Goal: Task Accomplishment & Management: Use online tool/utility

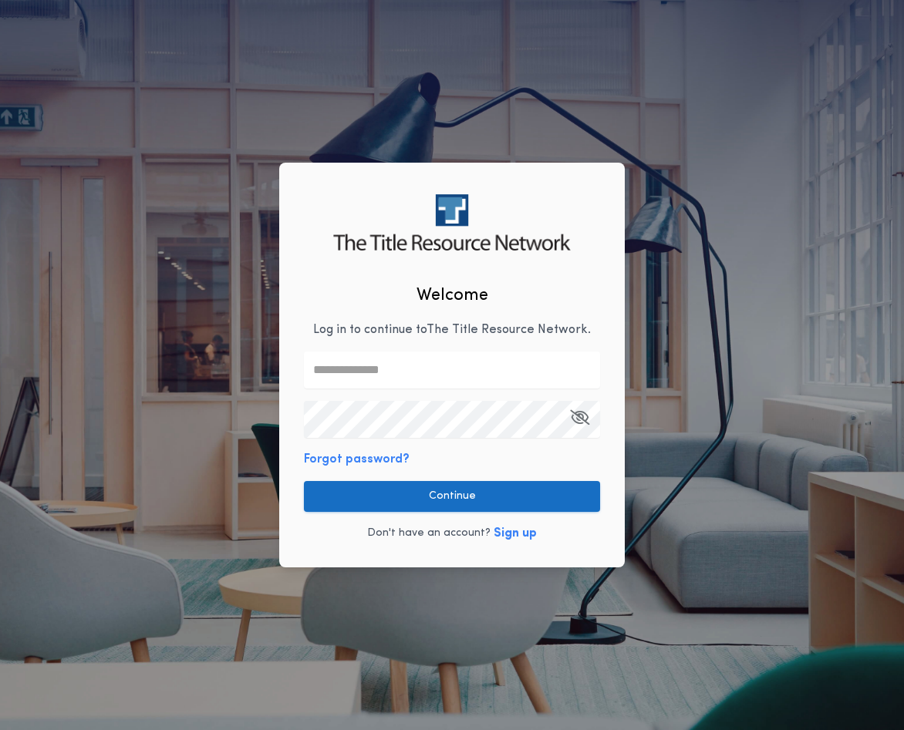
type input "**********"
click at [381, 506] on button "Continue" at bounding box center [452, 496] width 296 height 31
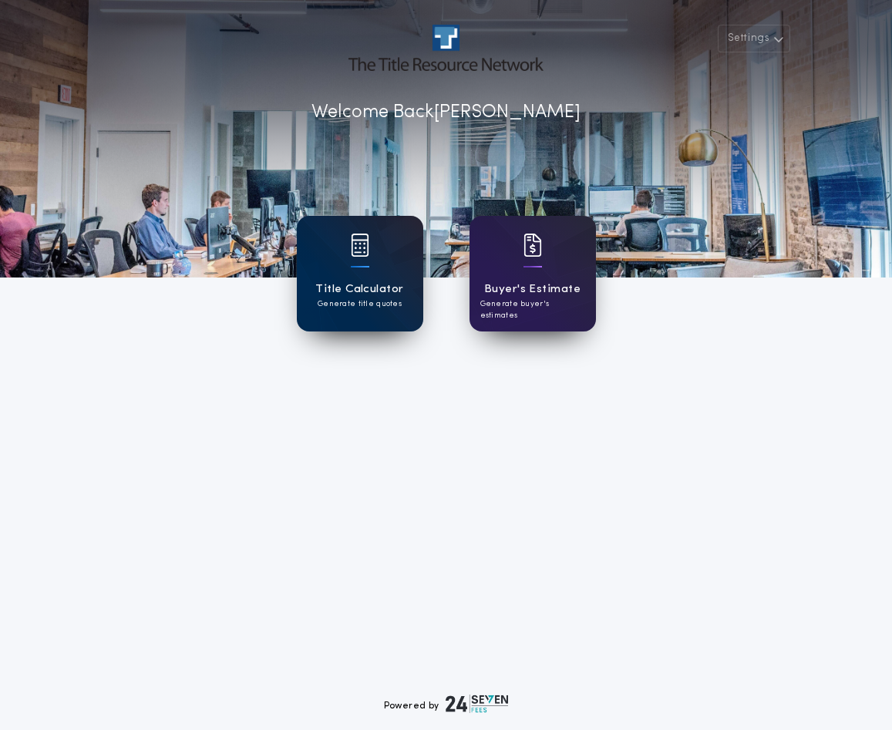
click at [338, 287] on h1 "Title Calculator" at bounding box center [359, 290] width 88 height 18
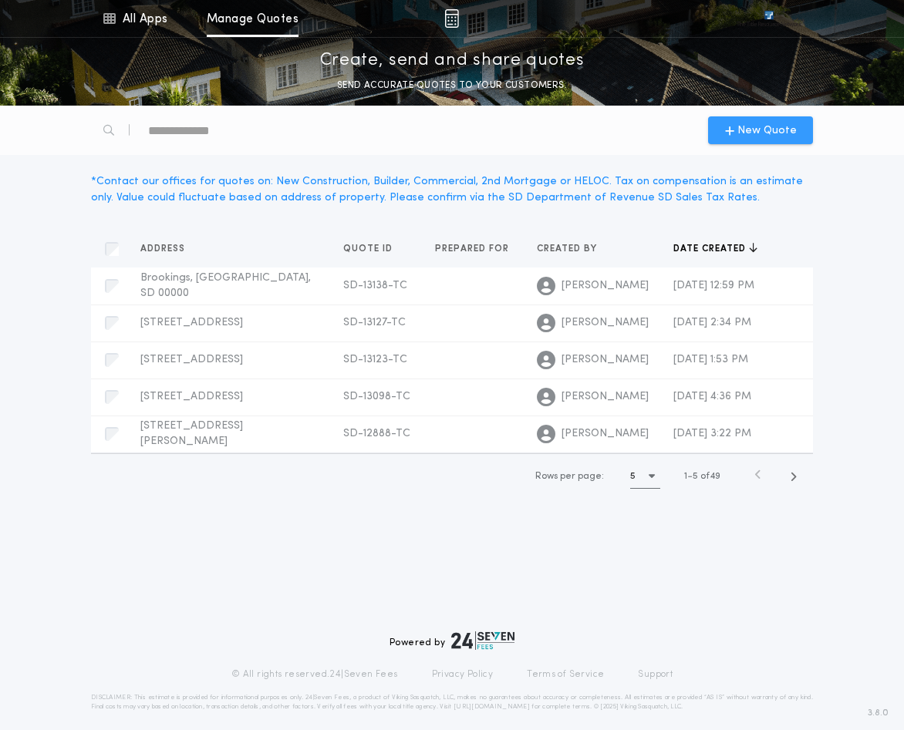
click at [749, 131] on span "New Quote" at bounding box center [766, 131] width 59 height 16
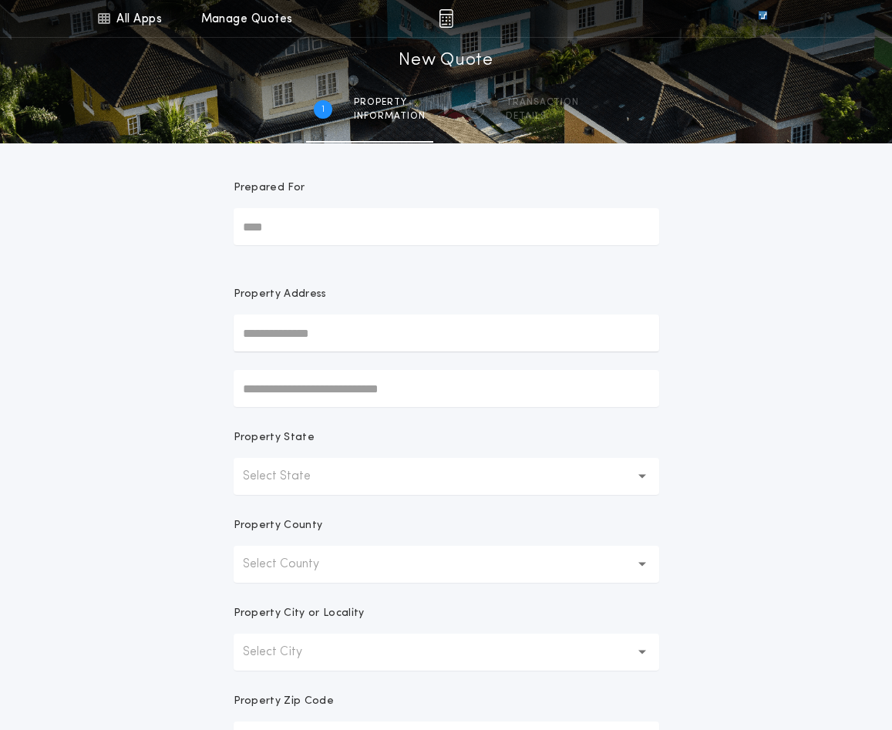
click at [318, 337] on input "text" at bounding box center [447, 333] width 426 height 37
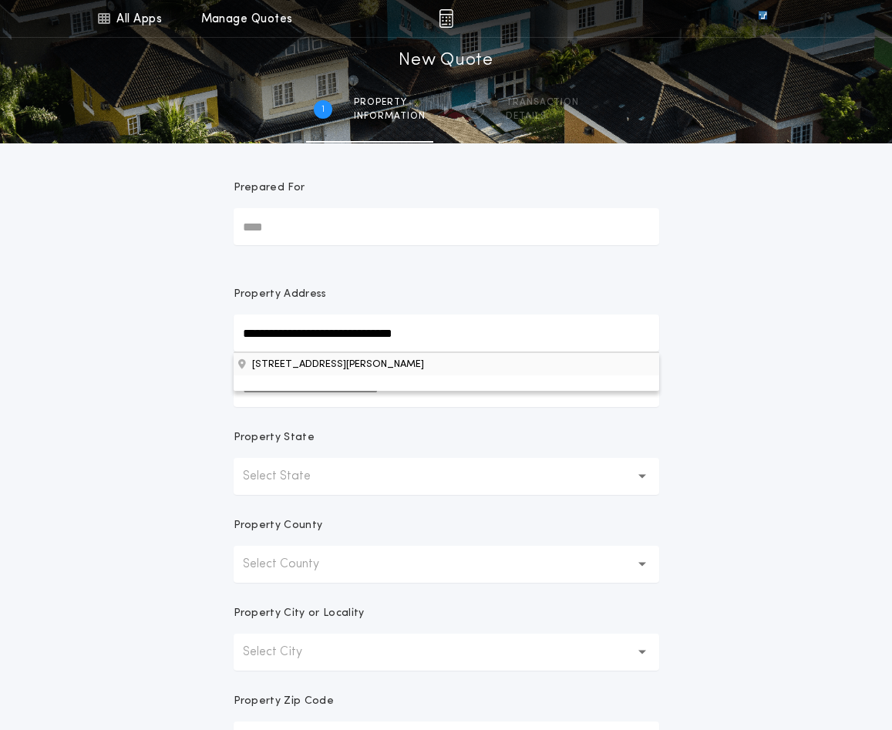
click at [376, 373] on button "[STREET_ADDRESS][PERSON_NAME]" at bounding box center [447, 363] width 426 height 23
type input "**********"
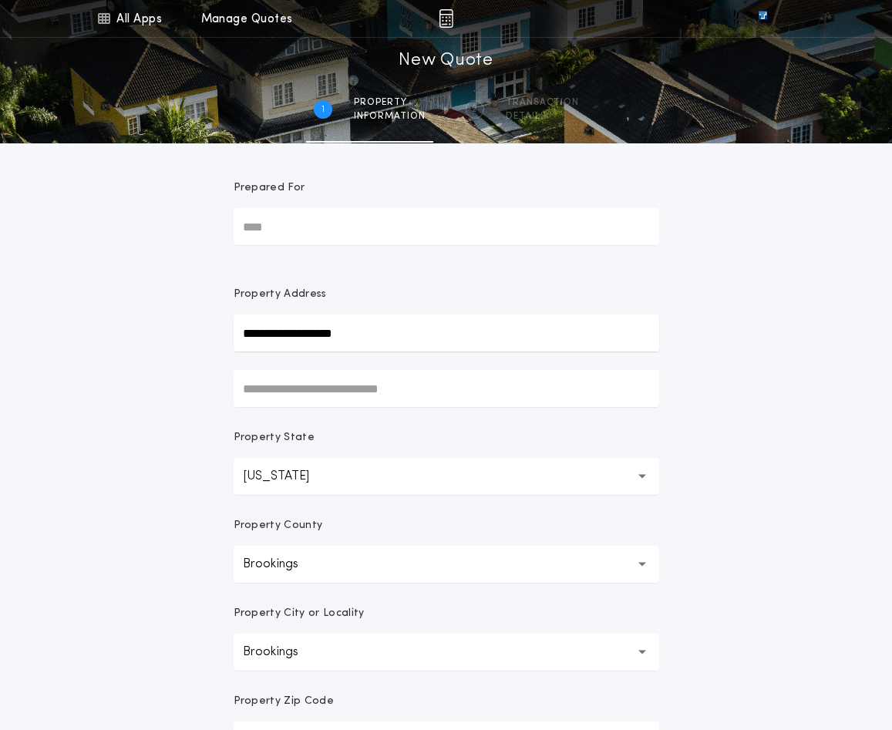
scroll to position [274, 0]
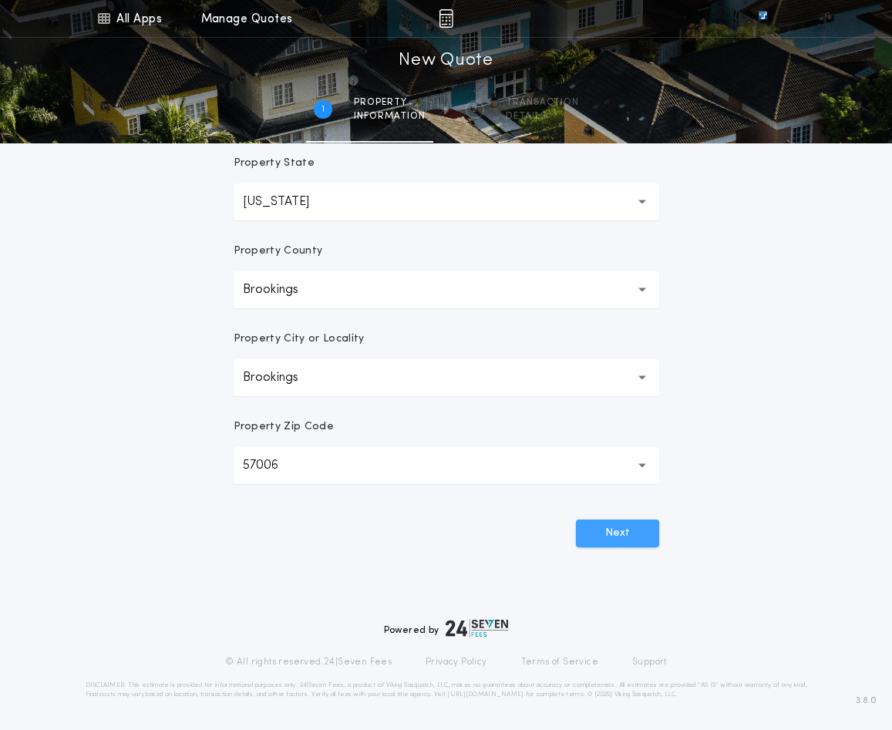
click at [621, 534] on button "Next" at bounding box center [617, 534] width 83 height 28
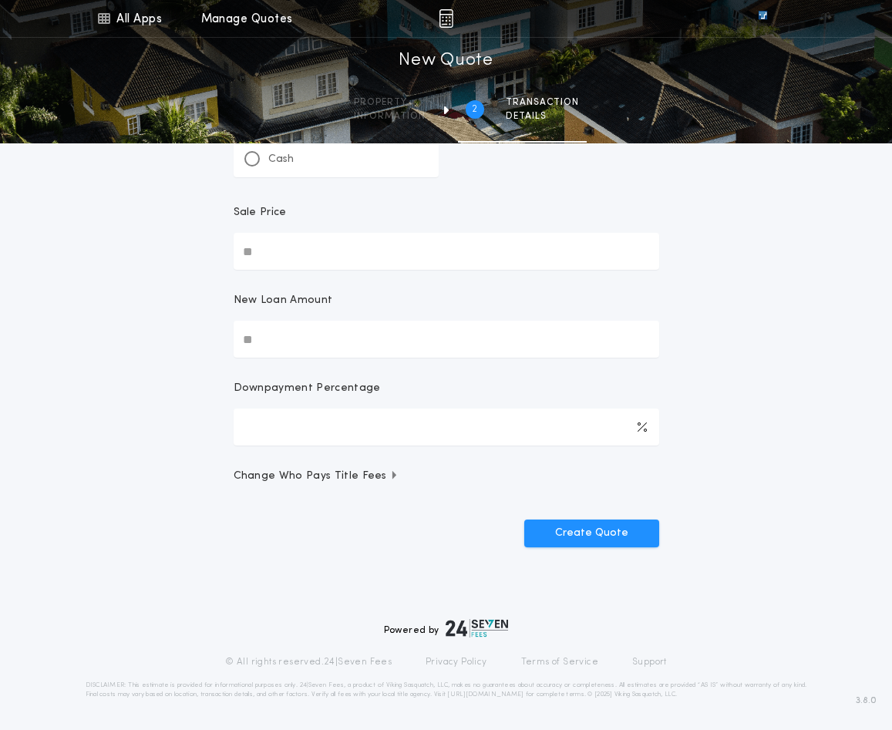
scroll to position [0, 0]
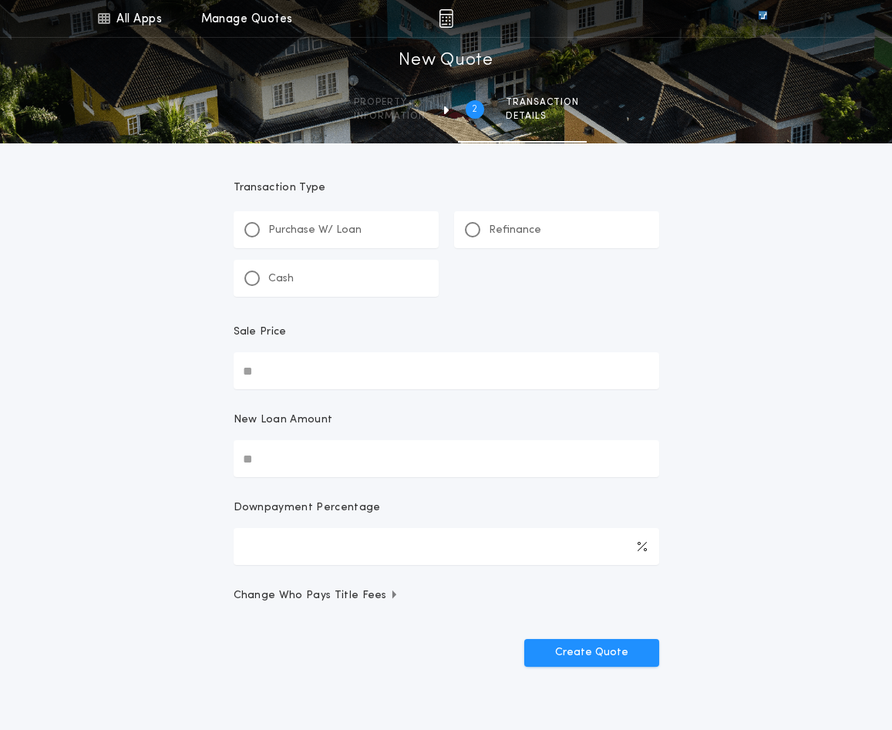
click at [541, 225] on div "Refinance" at bounding box center [556, 229] width 205 height 37
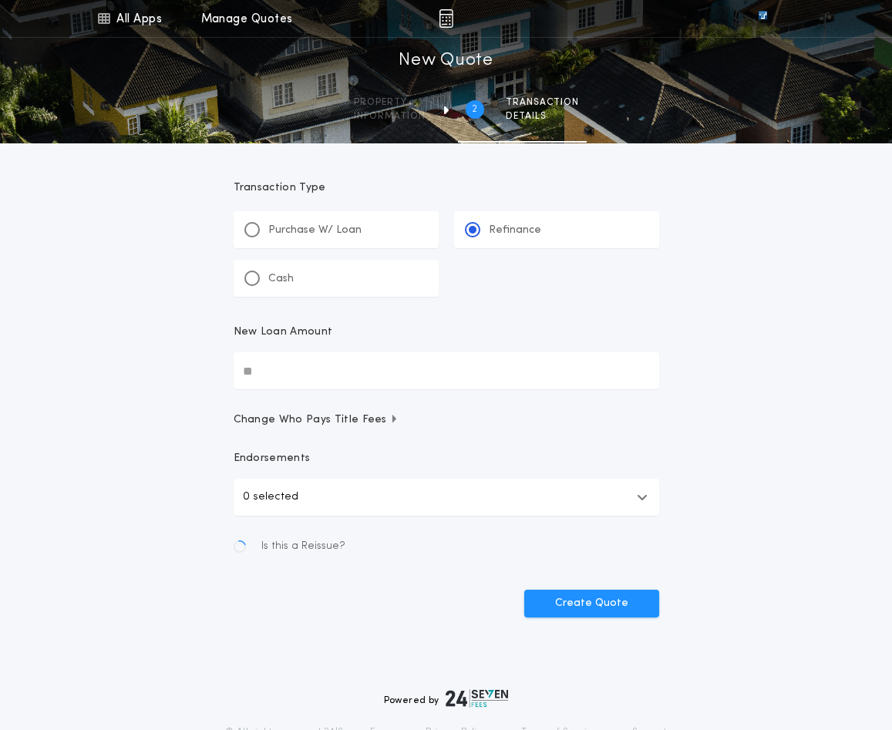
click at [354, 380] on input "New Loan Amount" at bounding box center [447, 370] width 426 height 37
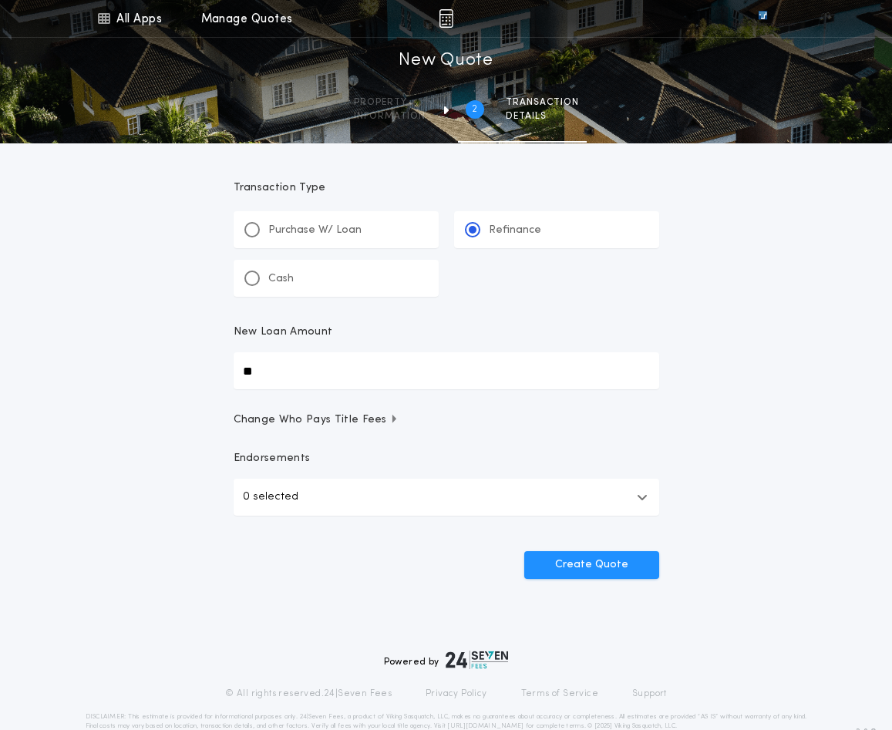
type input "**"
type input "********"
click at [554, 505] on button "0 selected" at bounding box center [447, 497] width 426 height 37
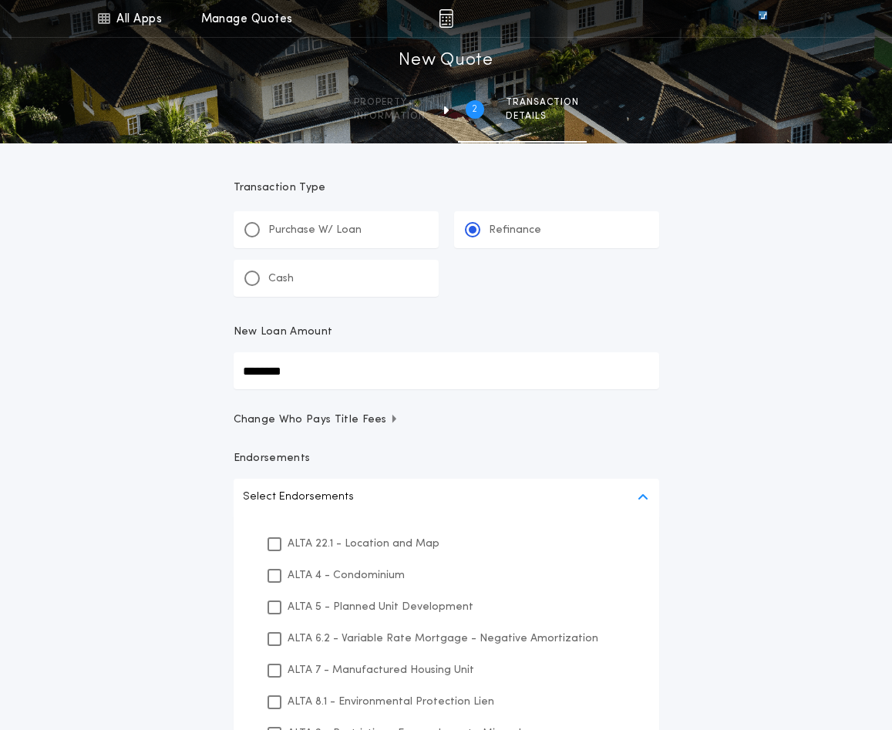
scroll to position [154, 0]
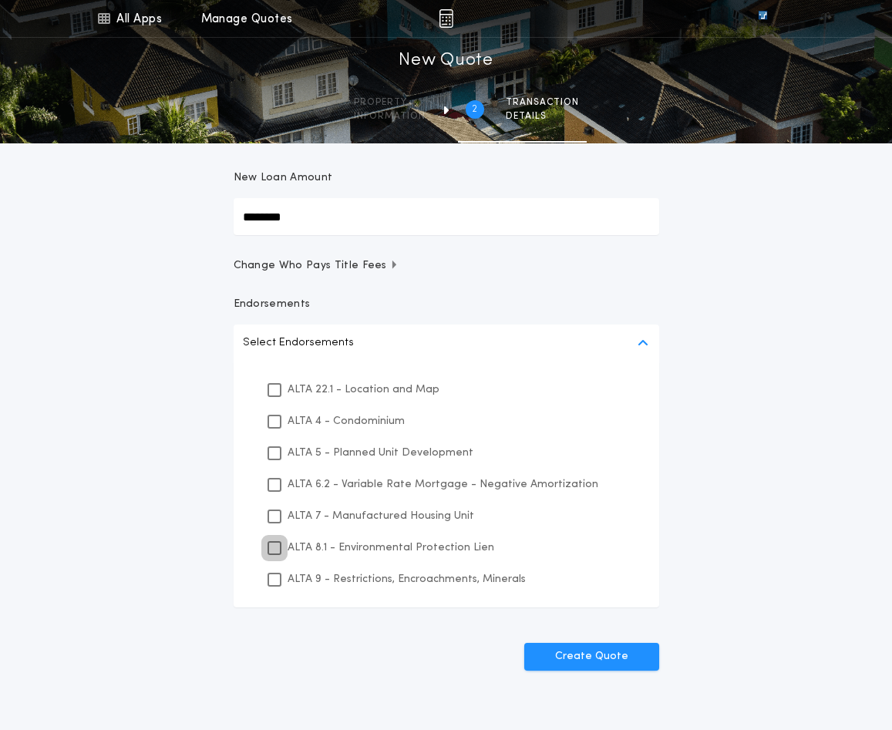
click at [268, 547] on div at bounding box center [275, 548] width 14 height 14
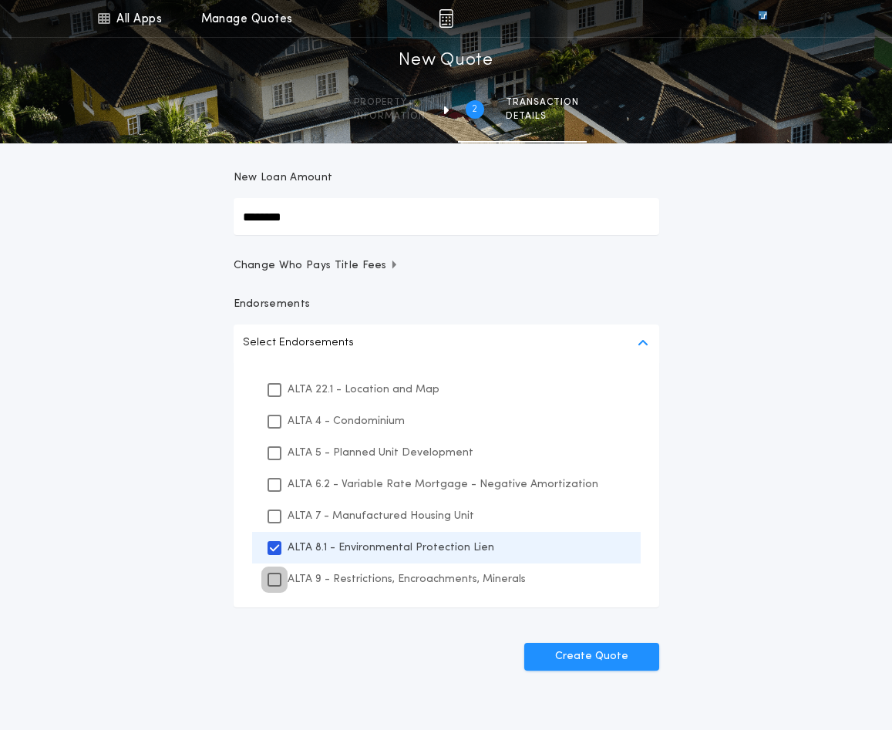
click at [272, 580] on icon at bounding box center [274, 579] width 9 height 11
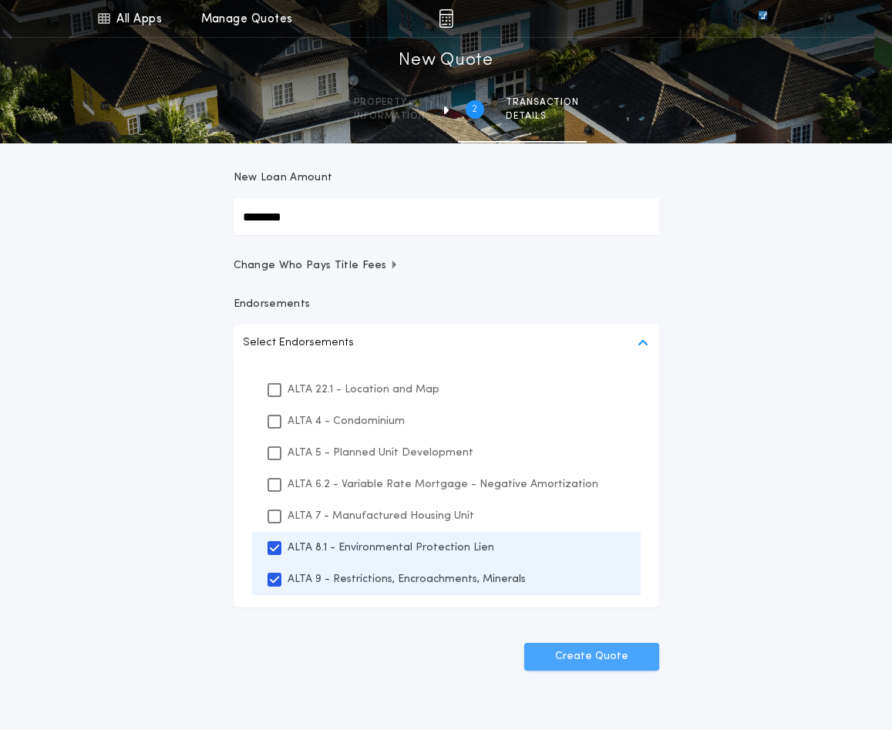
click at [592, 662] on button "Create Quote" at bounding box center [591, 657] width 135 height 28
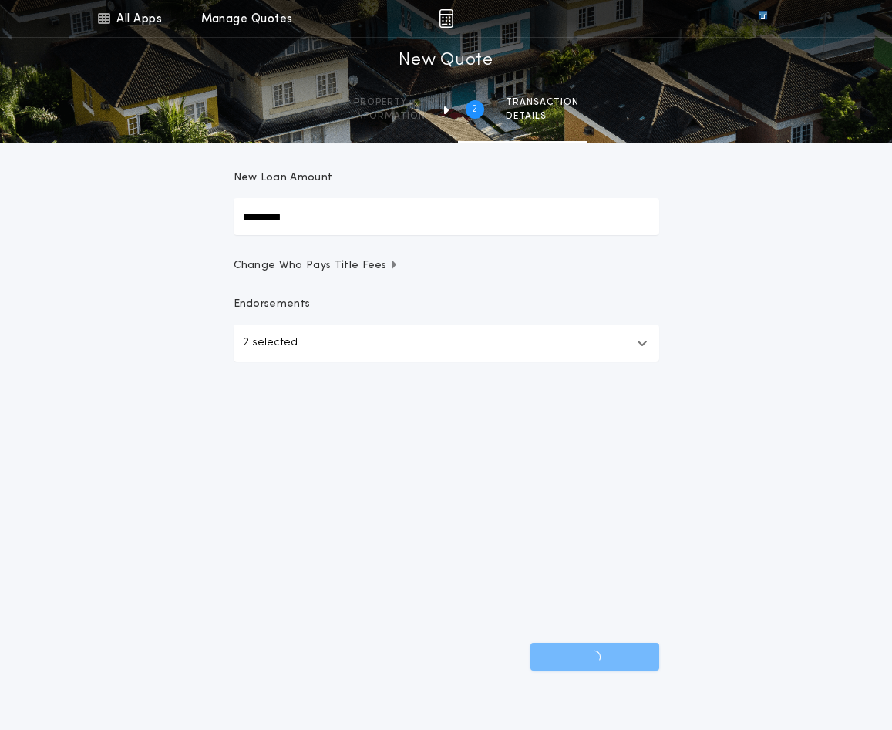
scroll to position [32, 0]
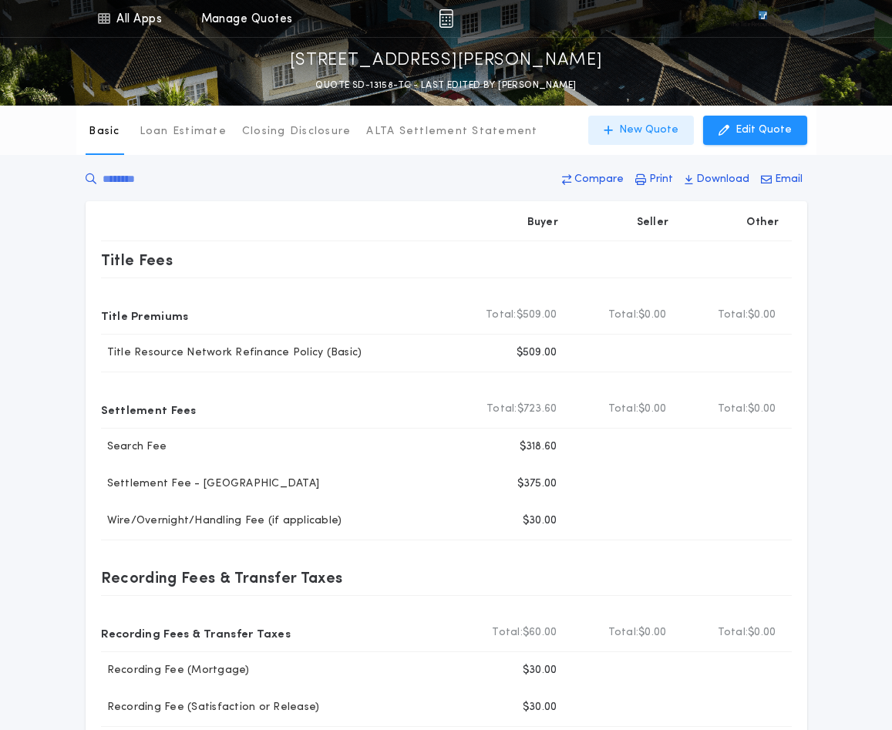
click at [669, 130] on p "New Quote" at bounding box center [648, 130] width 59 height 15
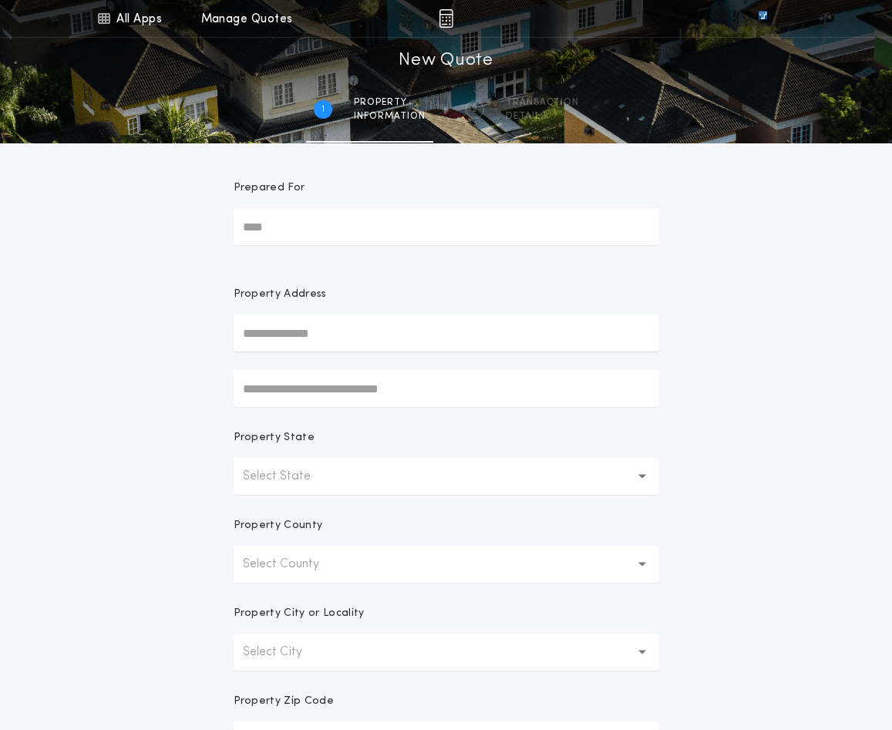
click at [308, 347] on input "text" at bounding box center [447, 333] width 426 height 37
click at [370, 365] on button "[STREET_ADDRESS]" at bounding box center [447, 363] width 426 height 23
type input "**********"
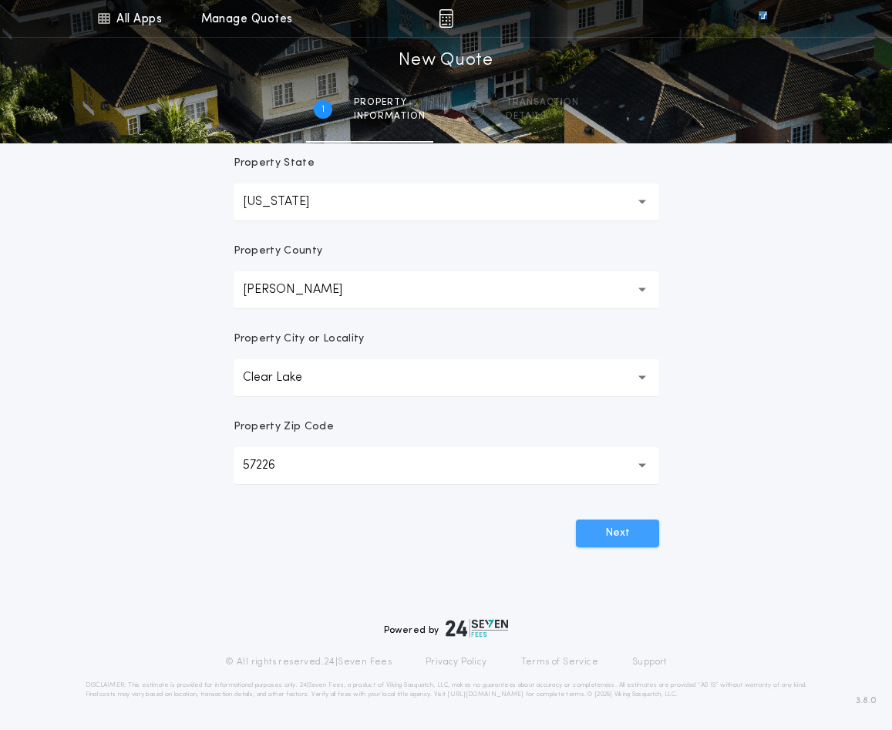
click at [620, 521] on button "Next" at bounding box center [617, 534] width 83 height 28
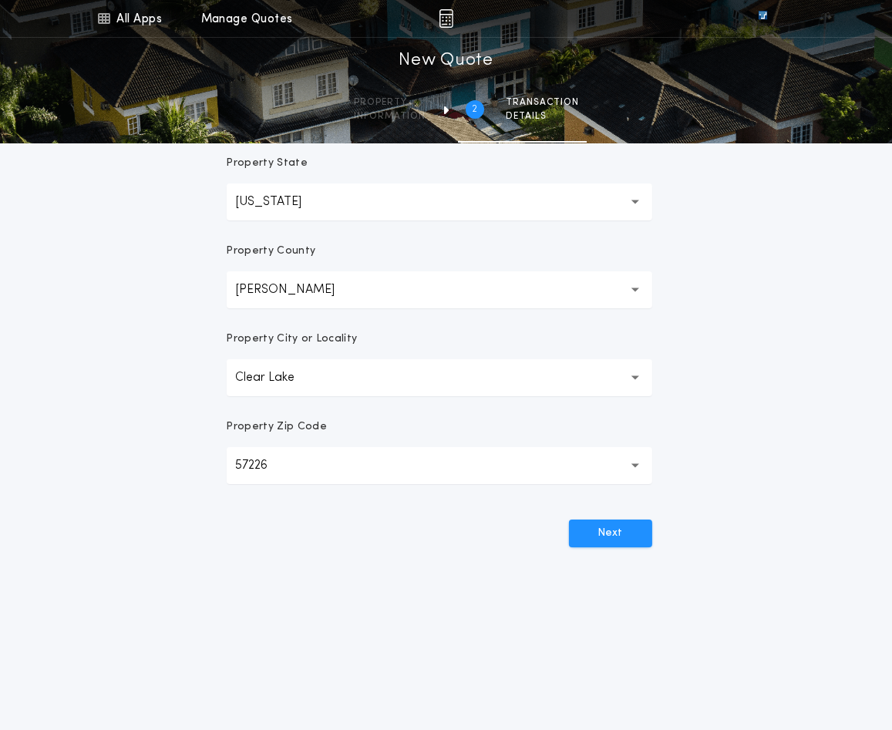
scroll to position [0, 0]
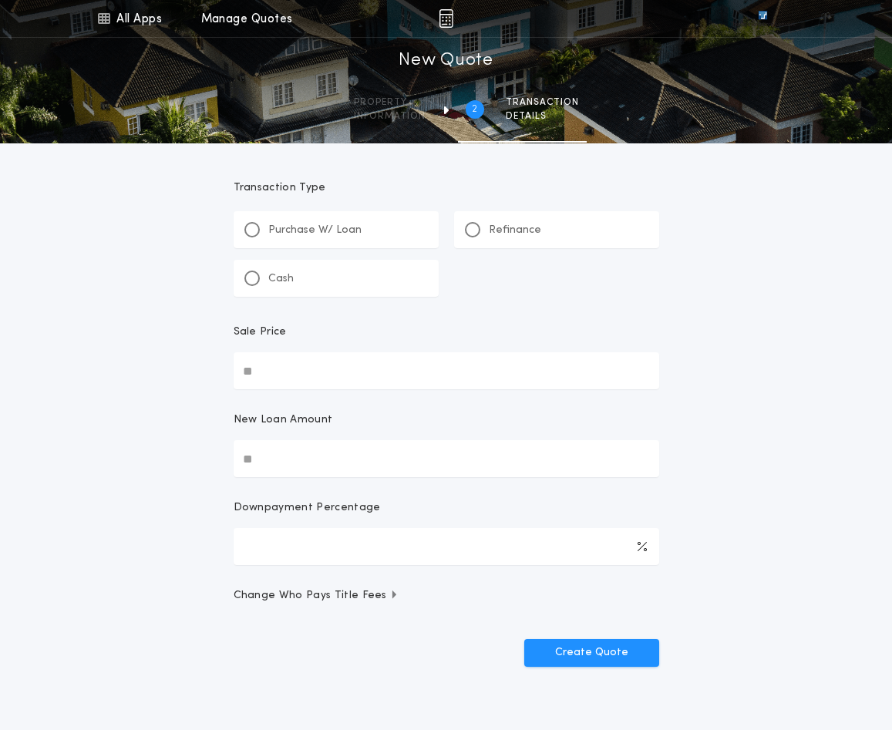
click at [489, 229] on p "Refinance" at bounding box center [515, 230] width 52 height 15
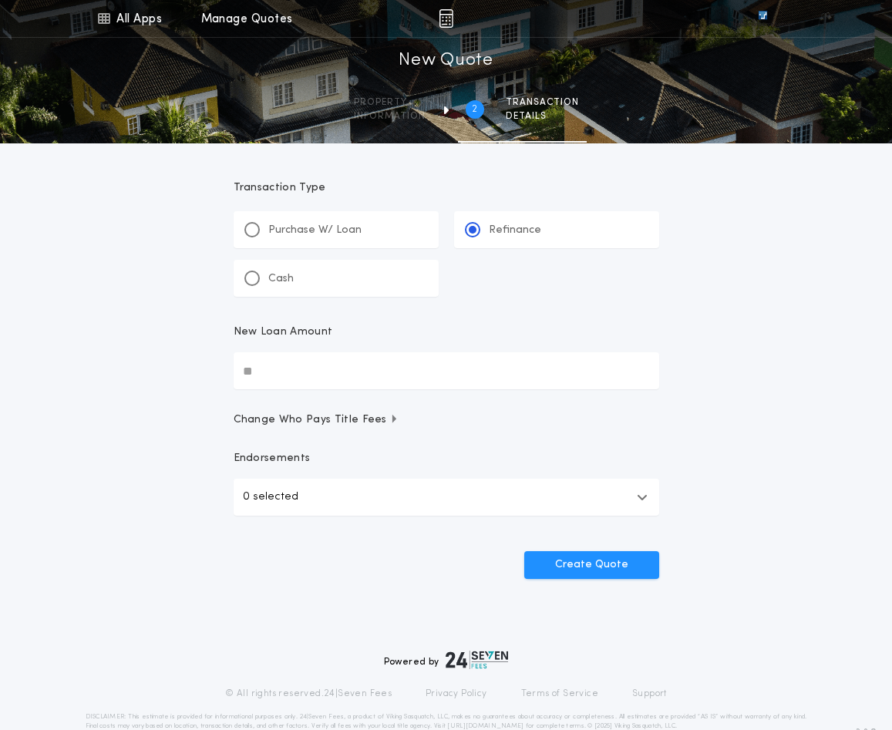
click at [294, 380] on input "New Loan Amount" at bounding box center [447, 370] width 426 height 37
type input "********"
click at [450, 504] on button "0 selected" at bounding box center [447, 497] width 426 height 37
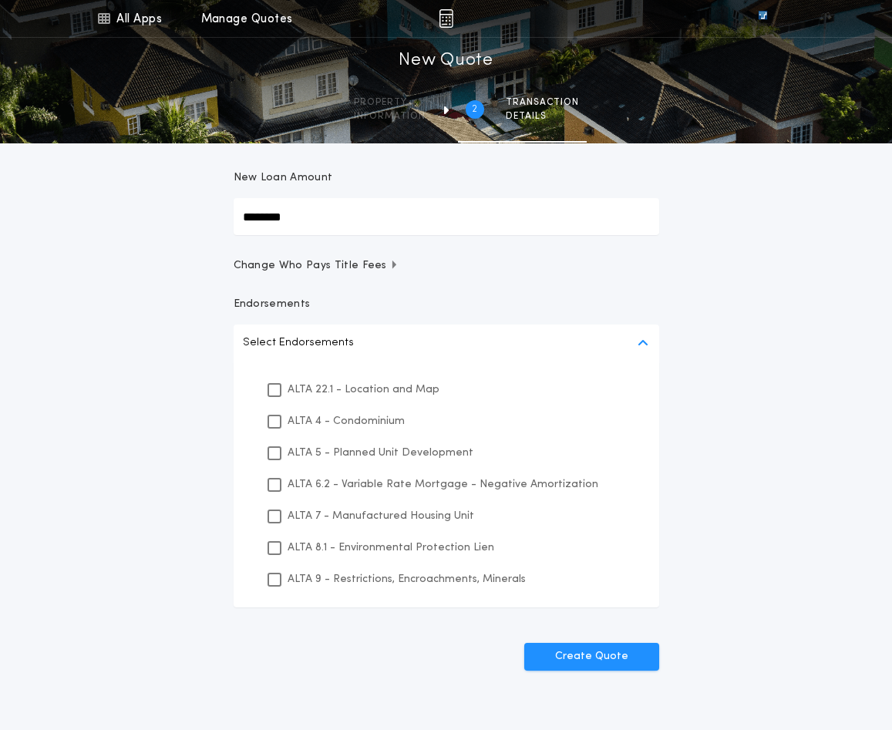
scroll to position [231, 0]
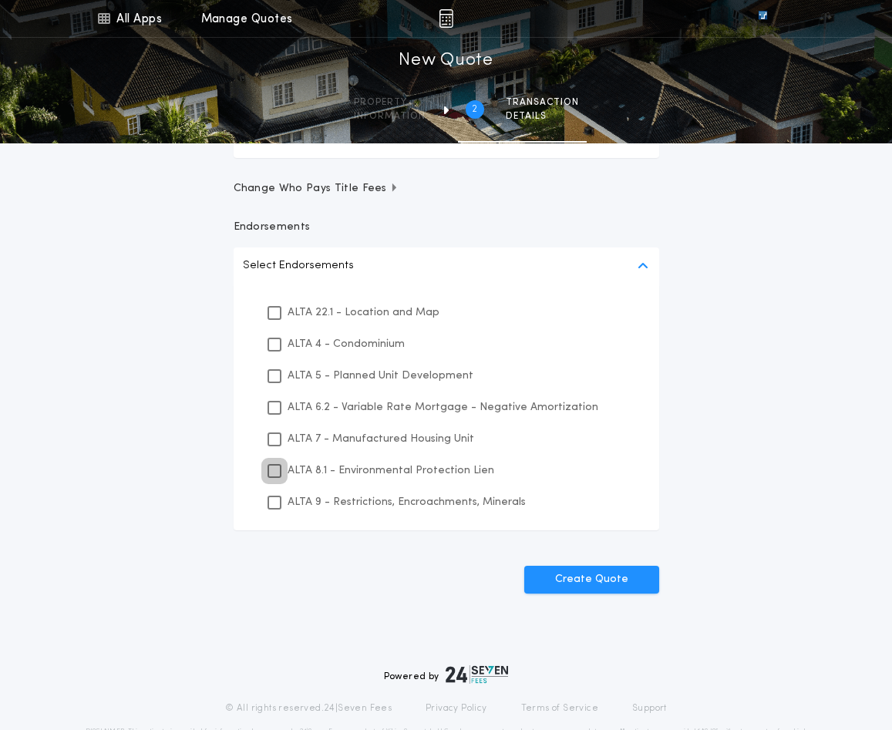
click at [270, 472] on icon at bounding box center [274, 471] width 9 height 11
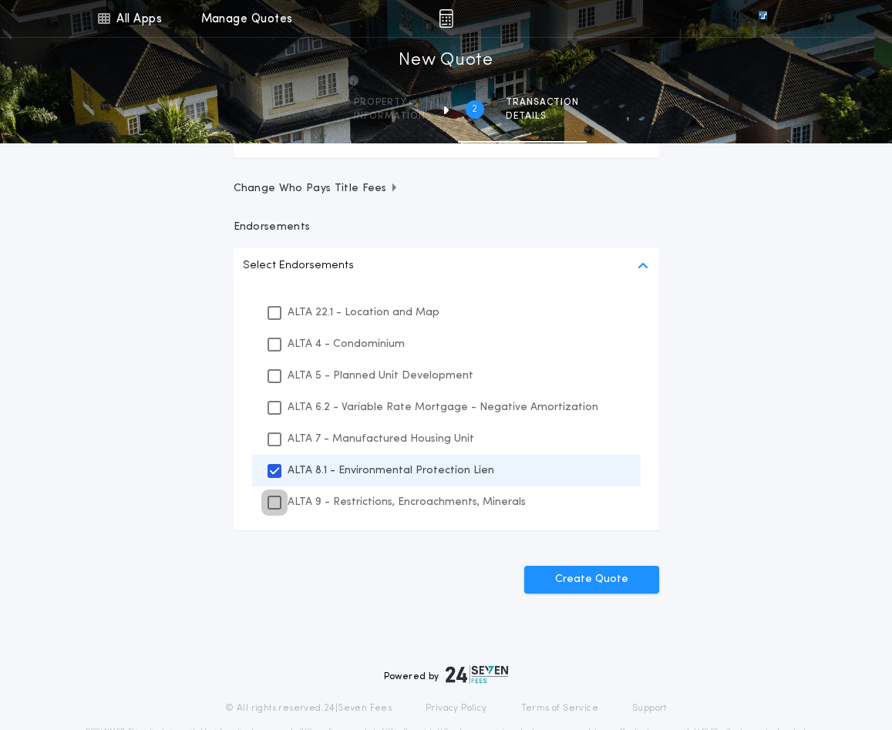
click at [272, 501] on icon at bounding box center [274, 502] width 9 height 11
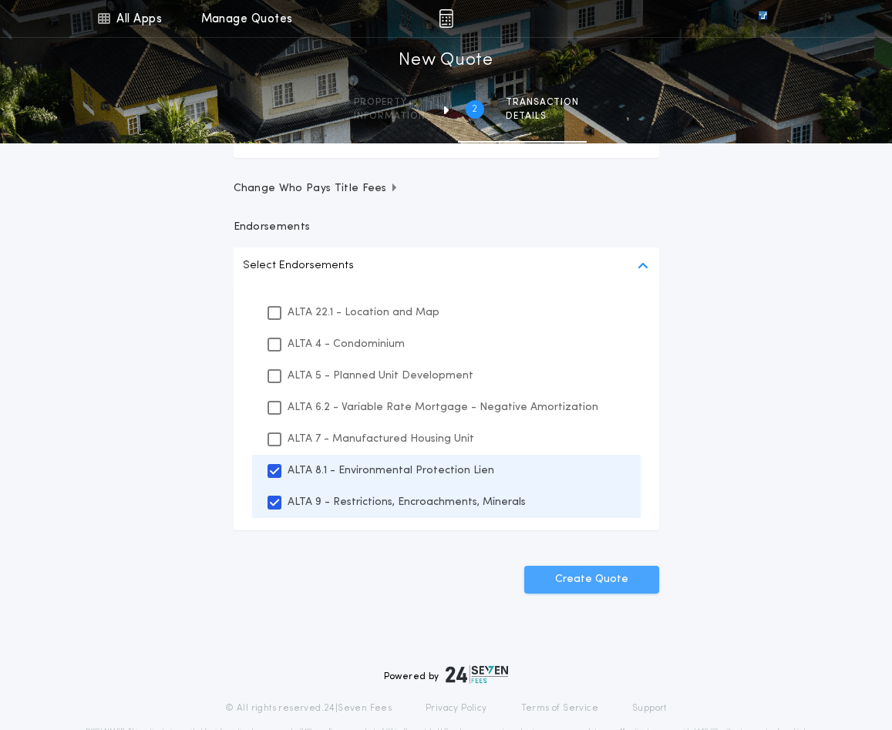
click at [607, 583] on button "Create Quote" at bounding box center [591, 580] width 135 height 28
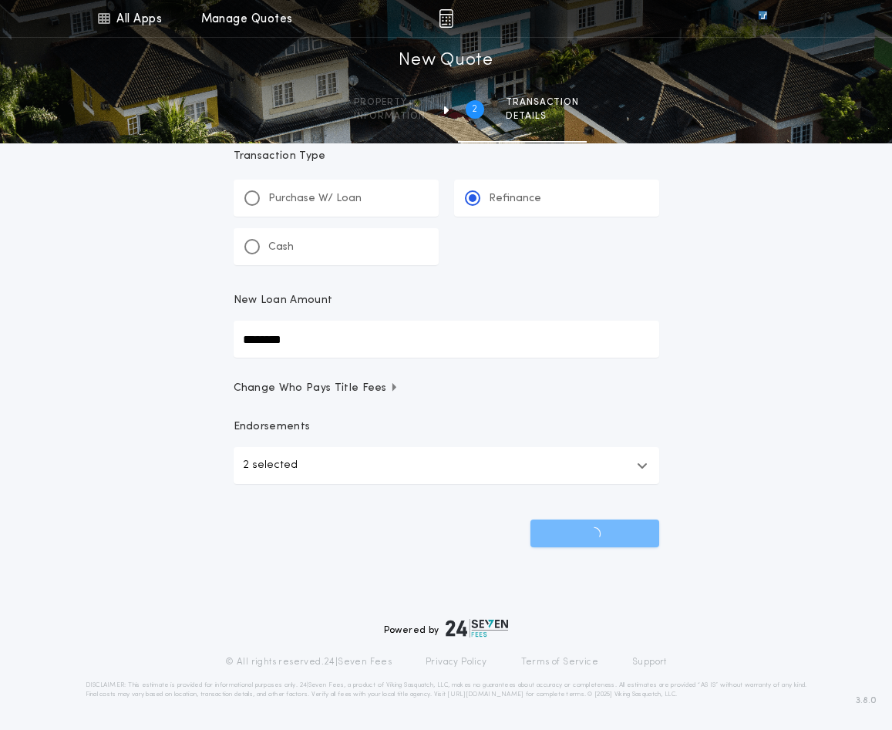
scroll to position [32, 0]
